Goal: Find specific page/section: Find specific page/section

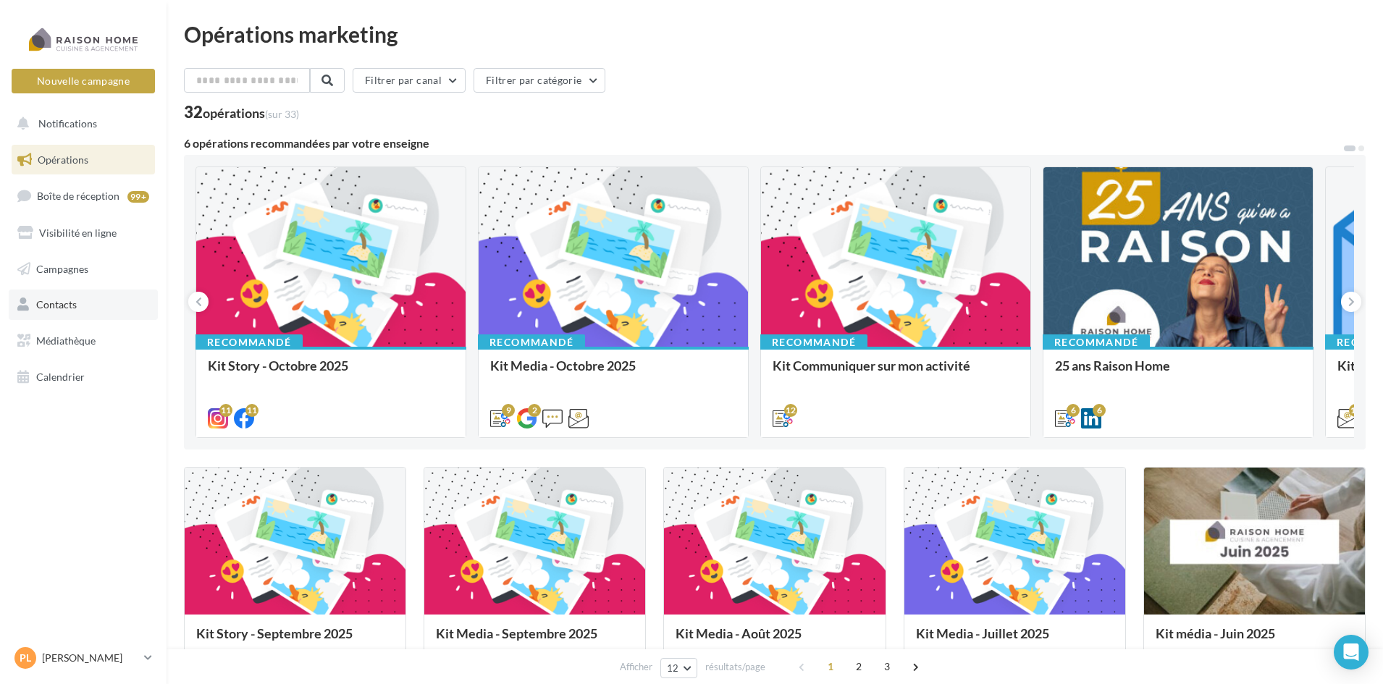
click at [73, 305] on span "Contacts" at bounding box center [56, 304] width 41 height 12
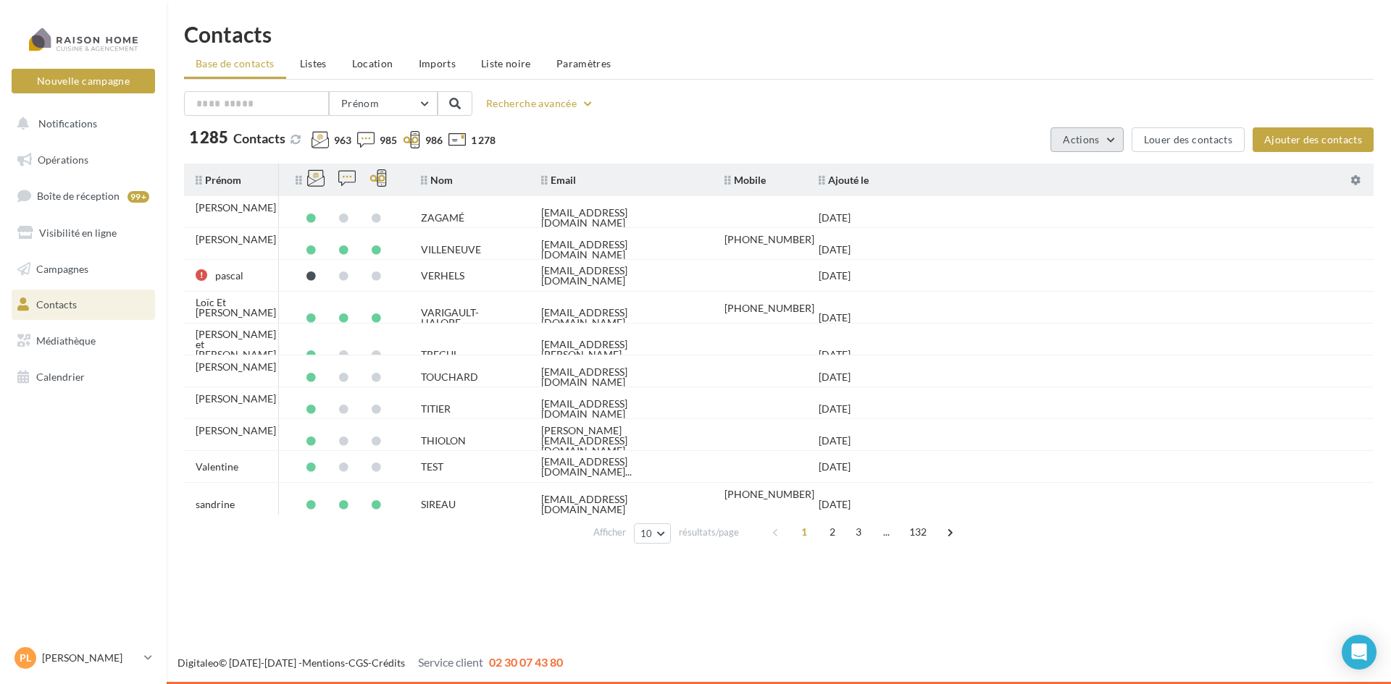
click at [1089, 140] on span "Actions" at bounding box center [1081, 139] width 36 height 12
click at [671, 112] on div "Prénom Prénom Nom Email Mobile Téléphone Fixe Recherche avancée" at bounding box center [778, 103] width 1189 height 25
click at [320, 68] on span "Listes" at bounding box center [313, 63] width 27 height 12
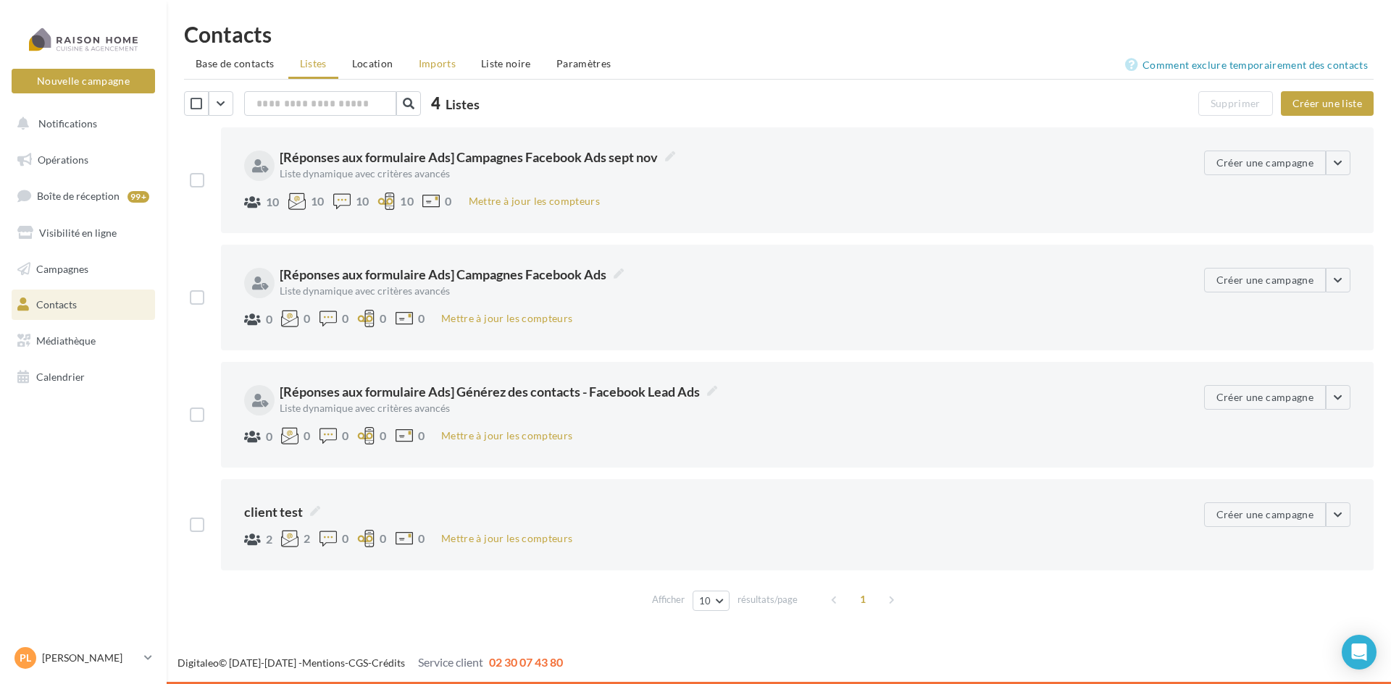
click at [440, 63] on span "Imports" at bounding box center [437, 63] width 37 height 12
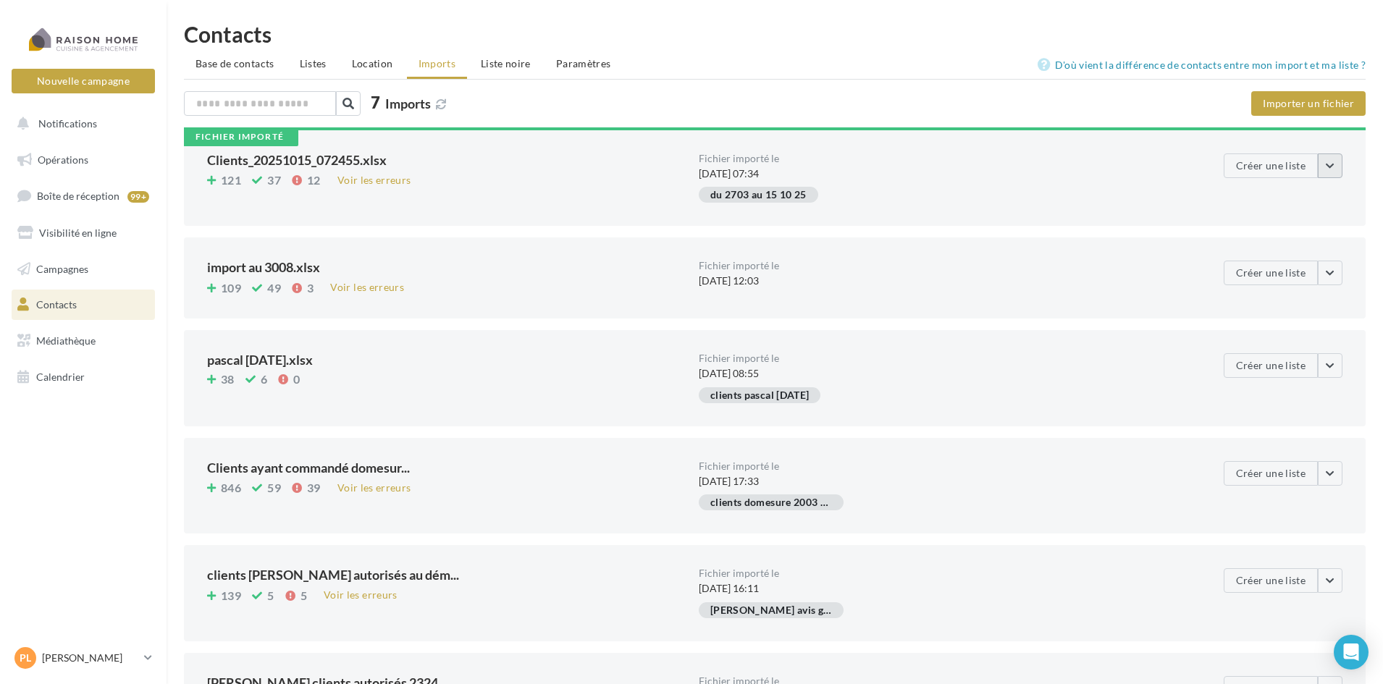
click at [1322, 167] on button "button" at bounding box center [1330, 166] width 25 height 25
click at [763, 91] on div "Contacts Base de contacts Listes Location Imports Liste noire Paramètres 7 Impo…" at bounding box center [775, 463] width 1217 height 880
click at [593, 64] on span "Paramètres" at bounding box center [583, 63] width 55 height 12
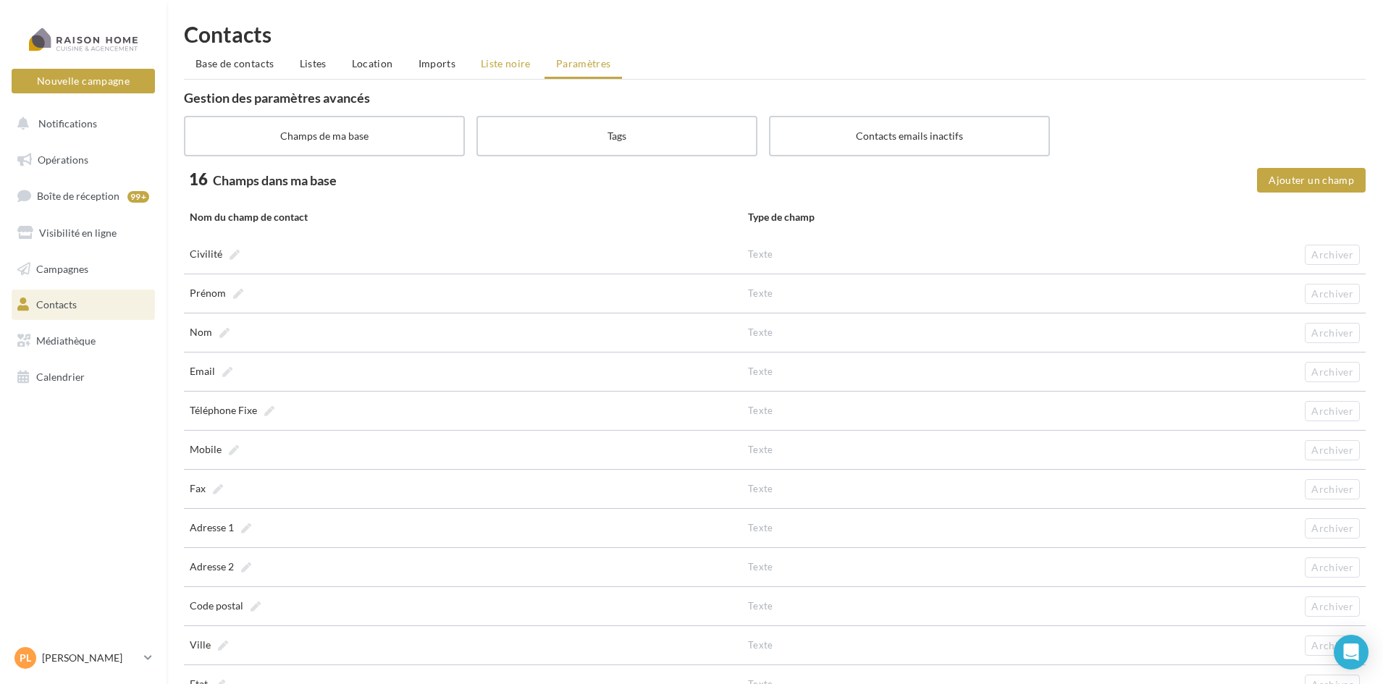
click at [527, 64] on span "Liste noire" at bounding box center [506, 63] width 50 height 12
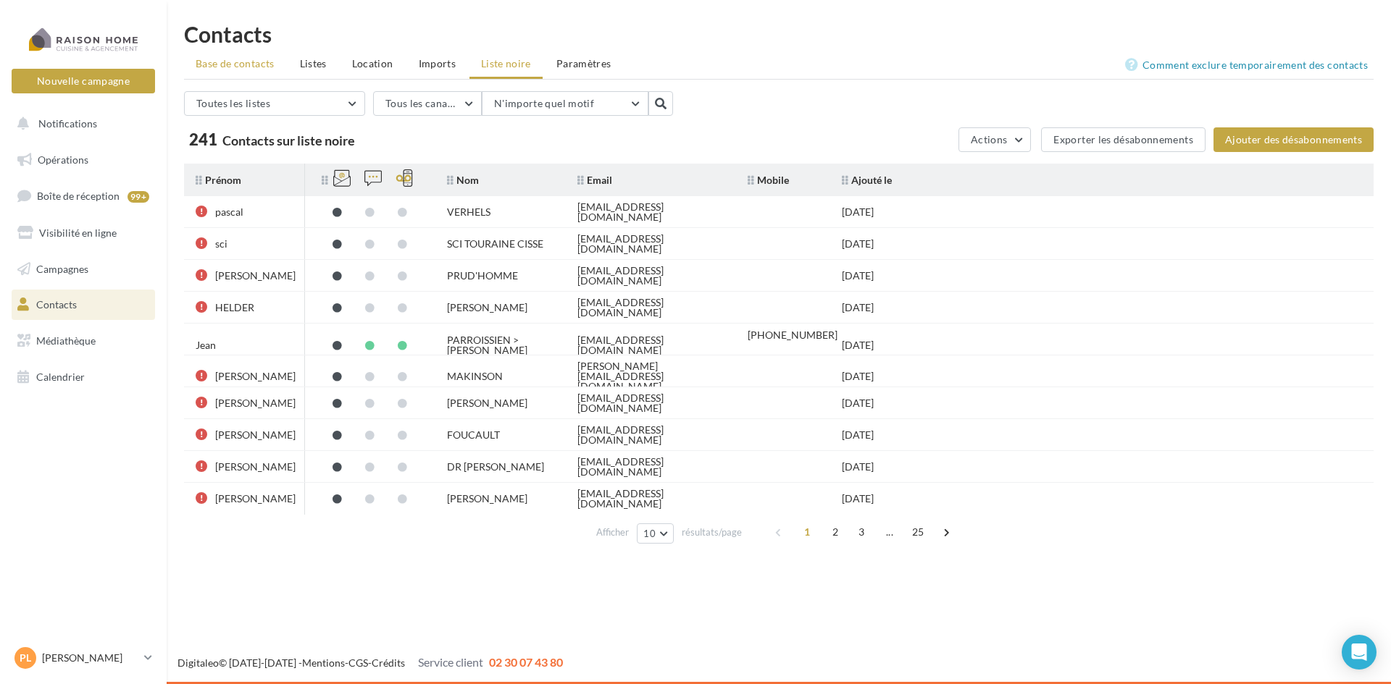
click at [238, 72] on li "Base de contacts" at bounding box center [235, 64] width 102 height 26
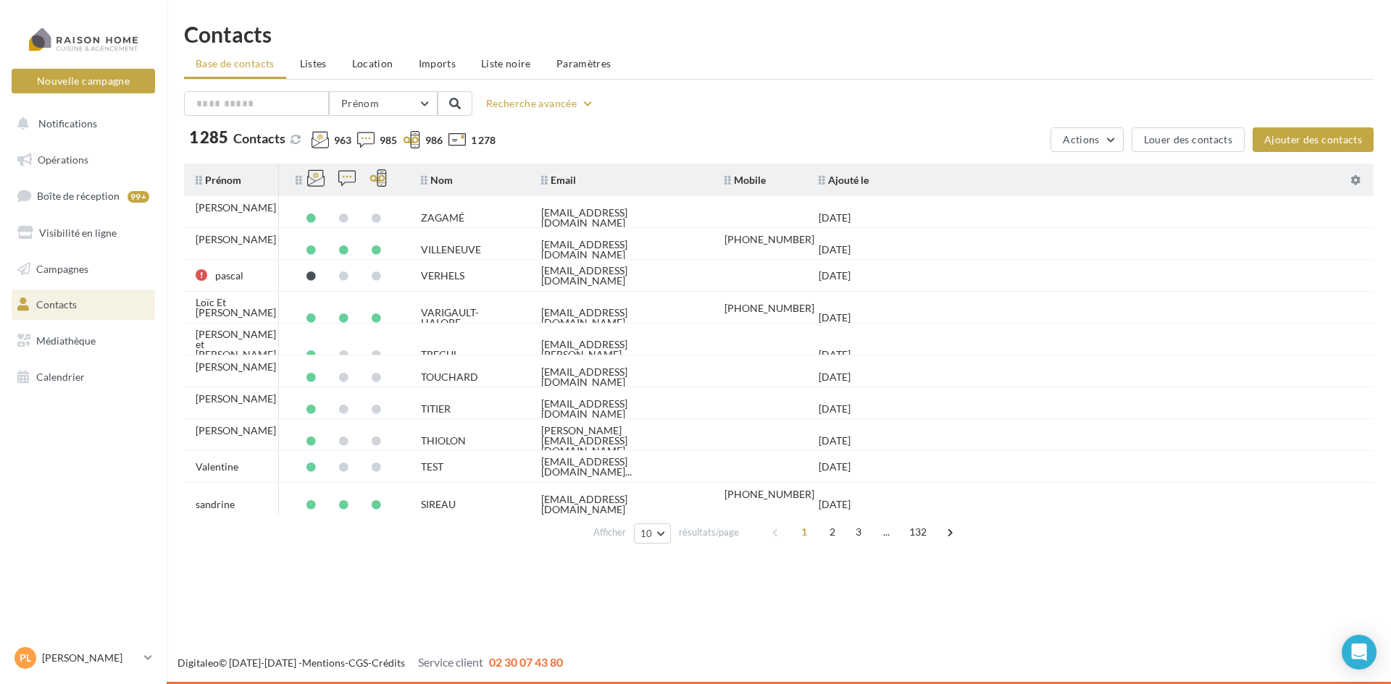
click at [464, 138] on icon at bounding box center [456, 139] width 17 height 17
click at [285, 100] on input "text" at bounding box center [256, 103] width 145 height 25
type input "****"
click at [568, 100] on button "Recherche avancée" at bounding box center [540, 103] width 120 height 17
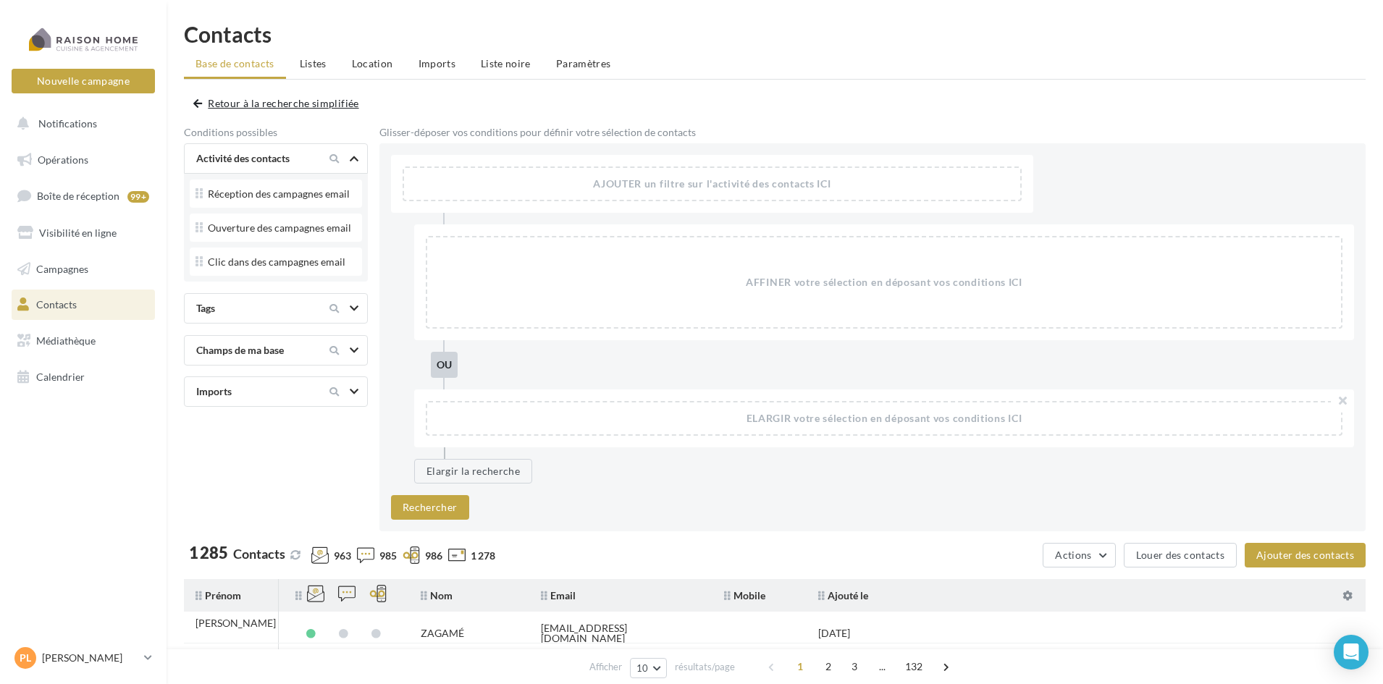
drag, startPoint x: 183, startPoint y: 99, endPoint x: 206, endPoint y: 99, distance: 23.2
click at [184, 99] on div "Contacts Base de contacts Listes Location Imports Liste noire Paramètres **** P…" at bounding box center [775, 494] width 1217 height 942
click at [198, 106] on span "button" at bounding box center [197, 104] width 9 height 10
